Goal: Use online tool/utility: Utilize a website feature to perform a specific function

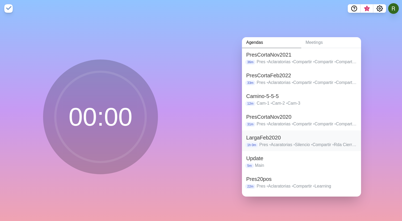
scroll to position [40, 0]
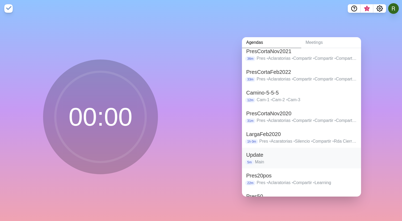
click at [281, 157] on h2 "Update" at bounding box center [301, 155] width 111 height 8
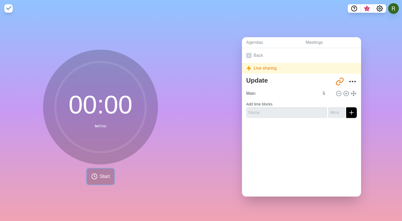
click at [104, 175] on span "Start" at bounding box center [105, 176] width 10 height 7
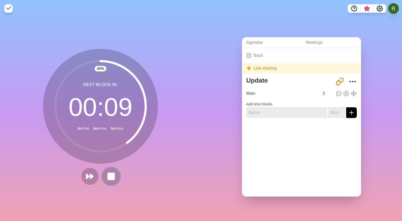
click at [111, 177] on rect at bounding box center [111, 176] width 7 height 7
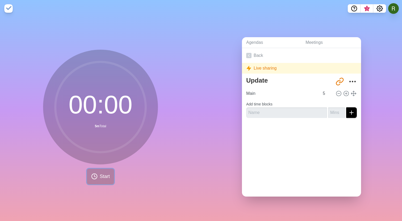
click at [111, 177] on button "Start" at bounding box center [100, 177] width 27 height 16
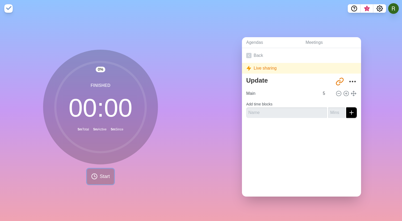
click at [104, 175] on span "Start" at bounding box center [105, 176] width 10 height 7
click at [106, 176] on span "Start" at bounding box center [105, 176] width 10 height 7
click at [105, 176] on span "Start" at bounding box center [105, 176] width 10 height 7
click at [97, 177] on icon at bounding box center [94, 176] width 6 height 6
click at [102, 174] on span "Start" at bounding box center [105, 176] width 10 height 7
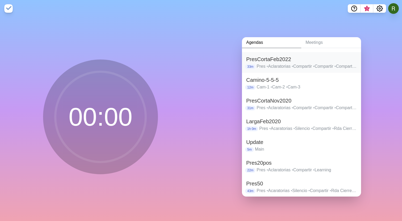
scroll to position [53, 0]
click at [277, 121] on h2 "LargaFeb2020" at bounding box center [301, 121] width 111 height 8
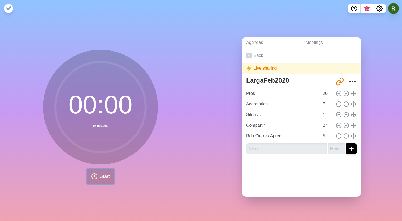
click at [107, 177] on span "Start" at bounding box center [105, 176] width 10 height 7
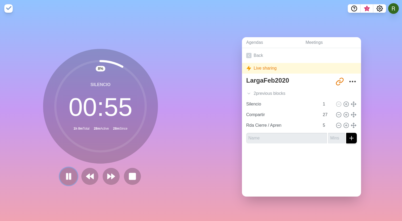
click at [69, 179] on icon at bounding box center [68, 176] width 9 height 9
click at [260, 114] on input "Compartir" at bounding box center [281, 114] width 75 height 11
click at [67, 178] on polygon at bounding box center [68, 176] width 5 height 7
click at [113, 182] on button at bounding box center [111, 176] width 18 height 18
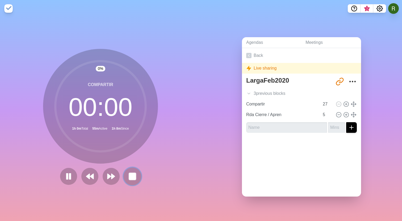
click at [135, 178] on rect at bounding box center [132, 176] width 7 height 7
